Goal: Check status: Check status

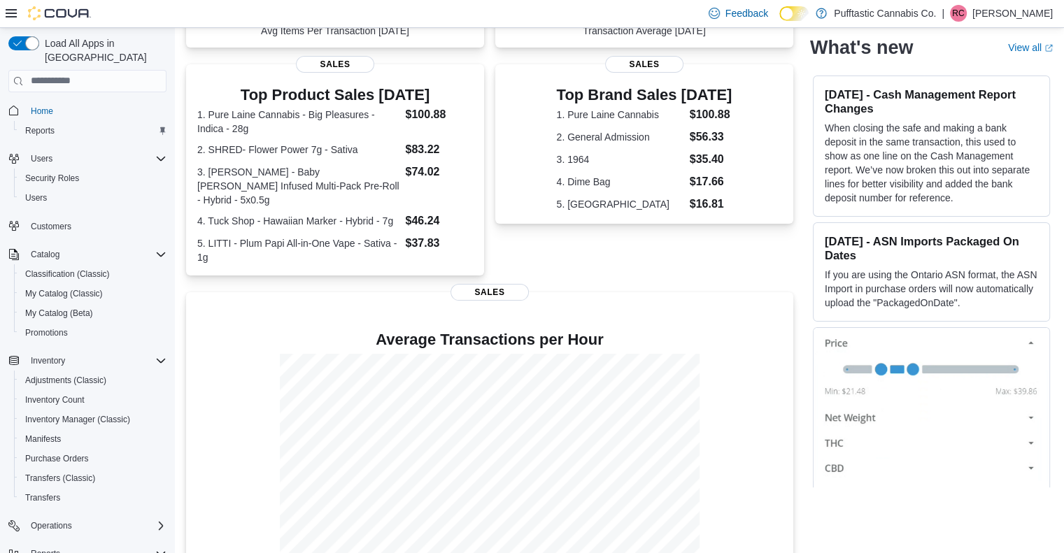
scroll to position [256, 0]
click at [450, 197] on dl "1. Pure Laine Cannabis - Big Pleasures - Indica - 28g $100.88 2. SHRED- Flower …" at bounding box center [335, 183] width 276 height 158
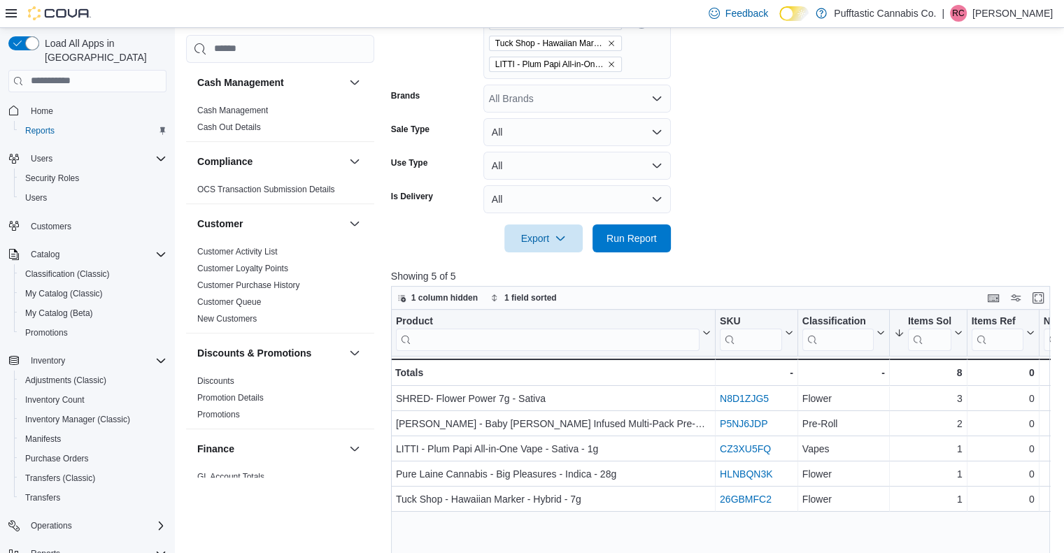
scroll to position [436, 0]
